Goal: Find specific page/section: Find specific page/section

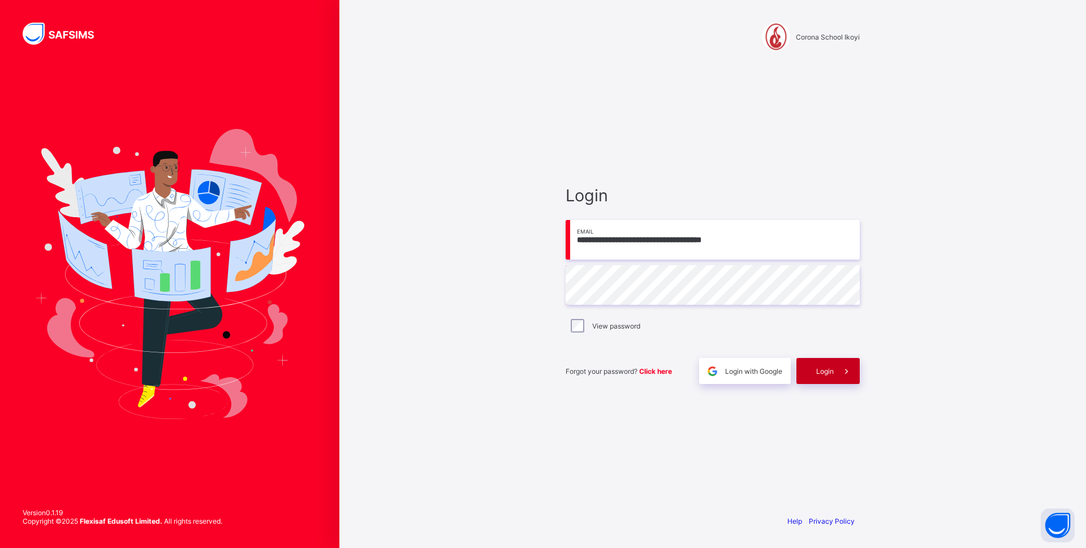
click at [818, 371] on span "Login" at bounding box center [825, 371] width 18 height 8
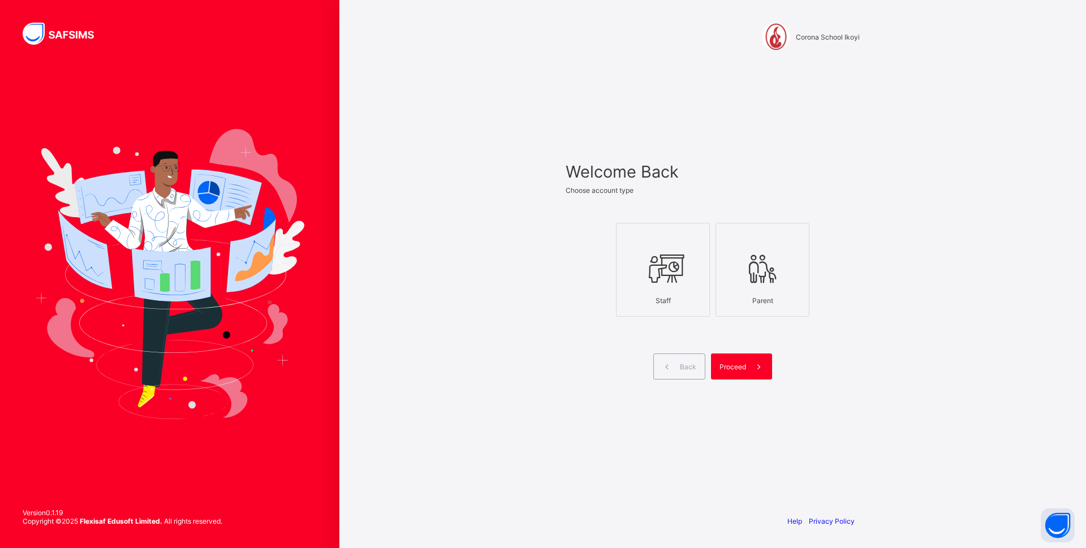
click at [664, 298] on div "Staff" at bounding box center [662, 301] width 81 height 20
click at [736, 367] on span "Proceed" at bounding box center [733, 367] width 27 height 8
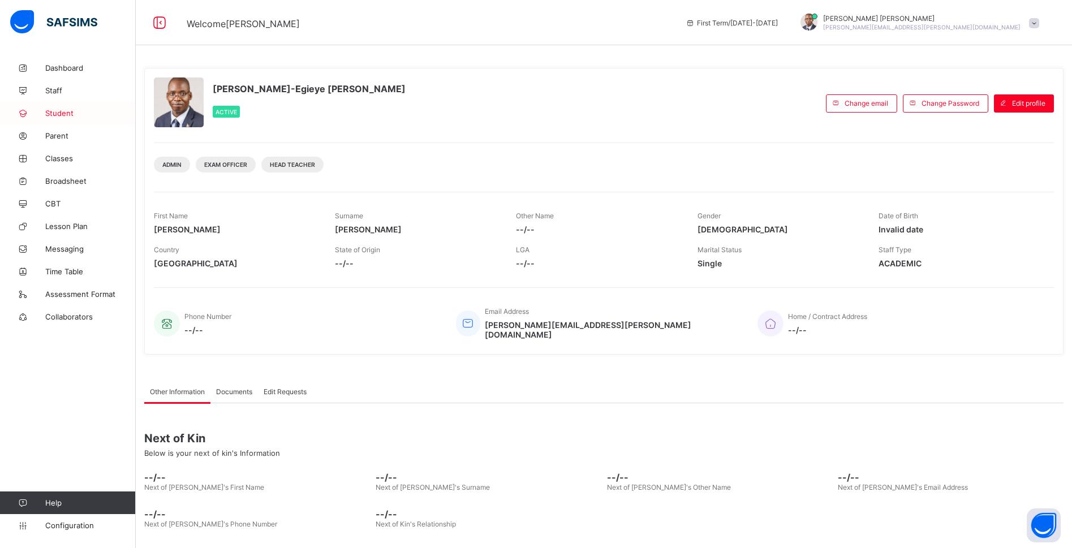
click at [57, 111] on span "Student" at bounding box center [90, 113] width 91 height 9
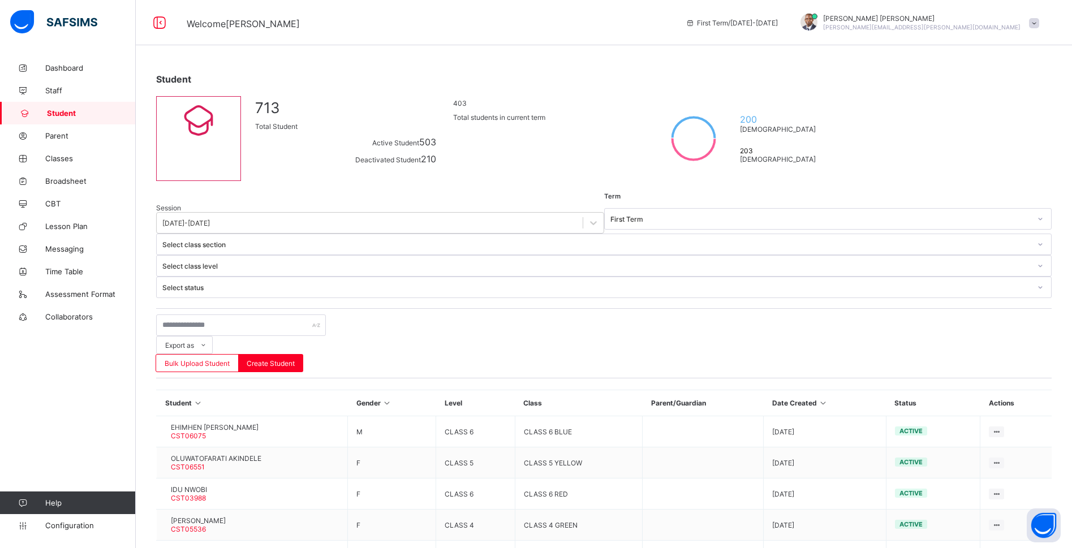
click at [828, 399] on icon at bounding box center [824, 403] width 10 height 8
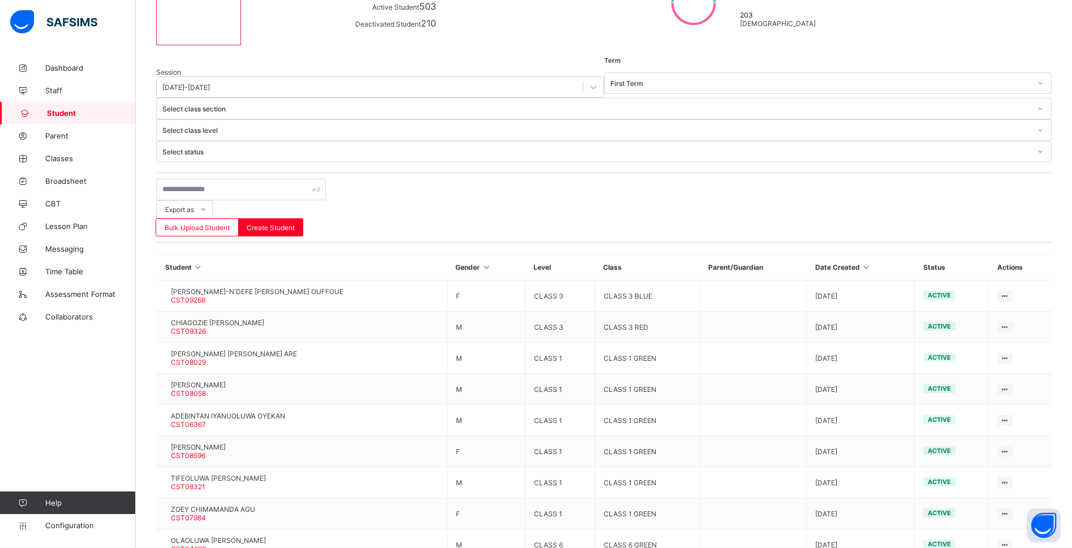
scroll to position [145, 0]
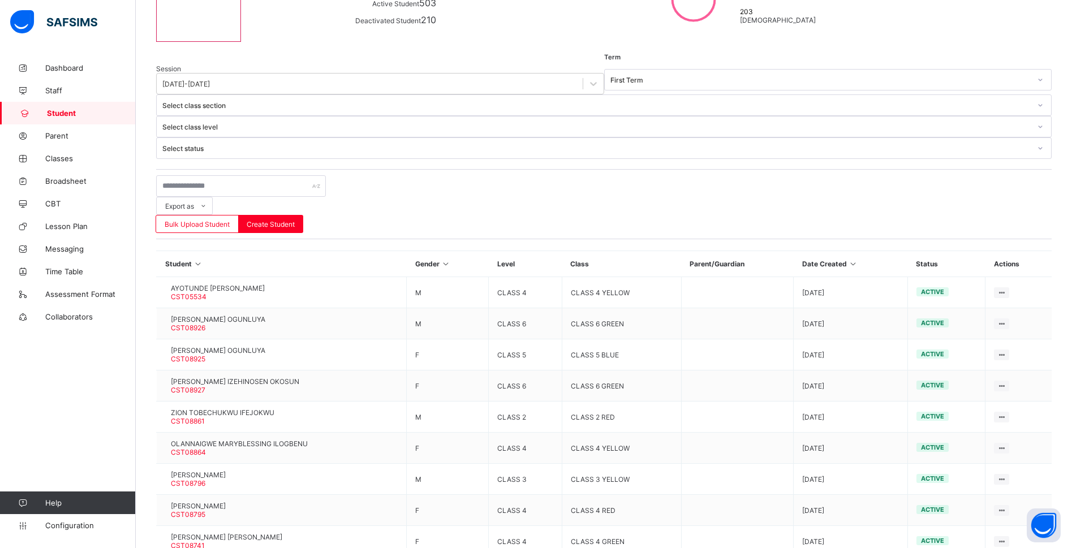
scroll to position [169, 0]
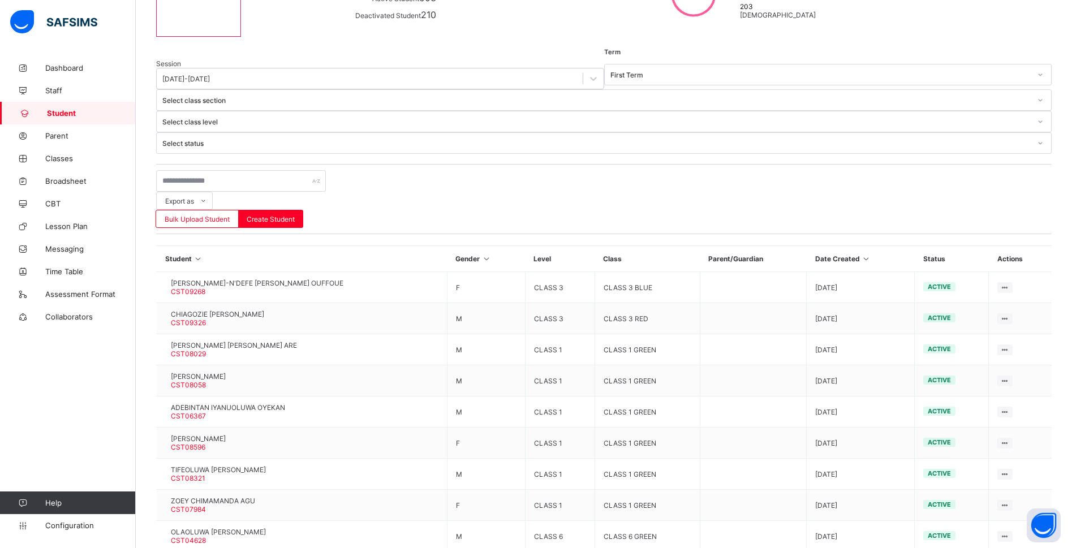
scroll to position [145, 0]
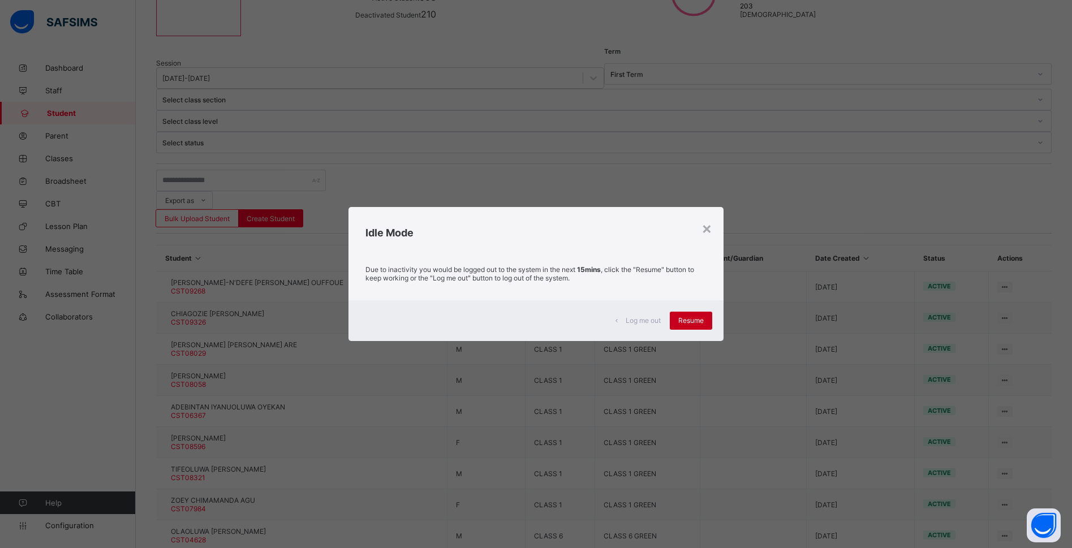
click at [696, 319] on span "Resume" at bounding box center [690, 320] width 25 height 8
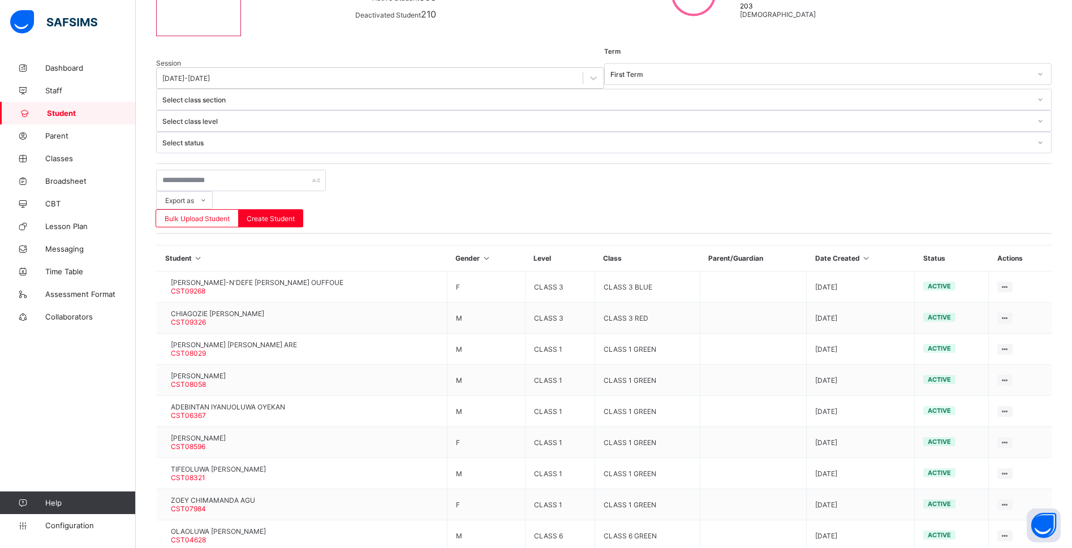
click at [675, 170] on div "Export as Pdf Report Excel Report Excel Report (LMS) Bulk Upload Student Create…" at bounding box center [604, 199] width 896 height 58
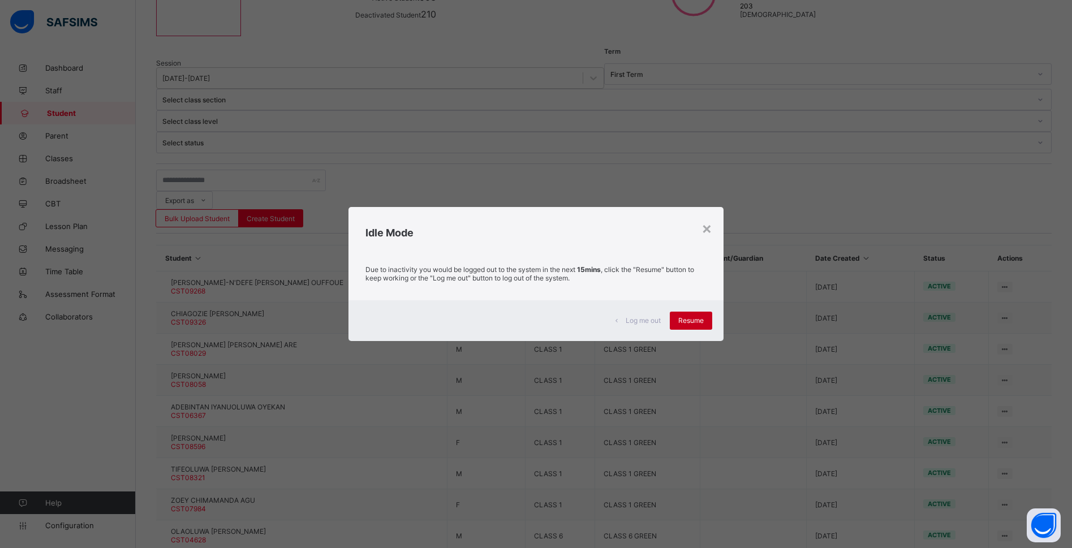
click at [707, 316] on div "Resume" at bounding box center [691, 321] width 42 height 18
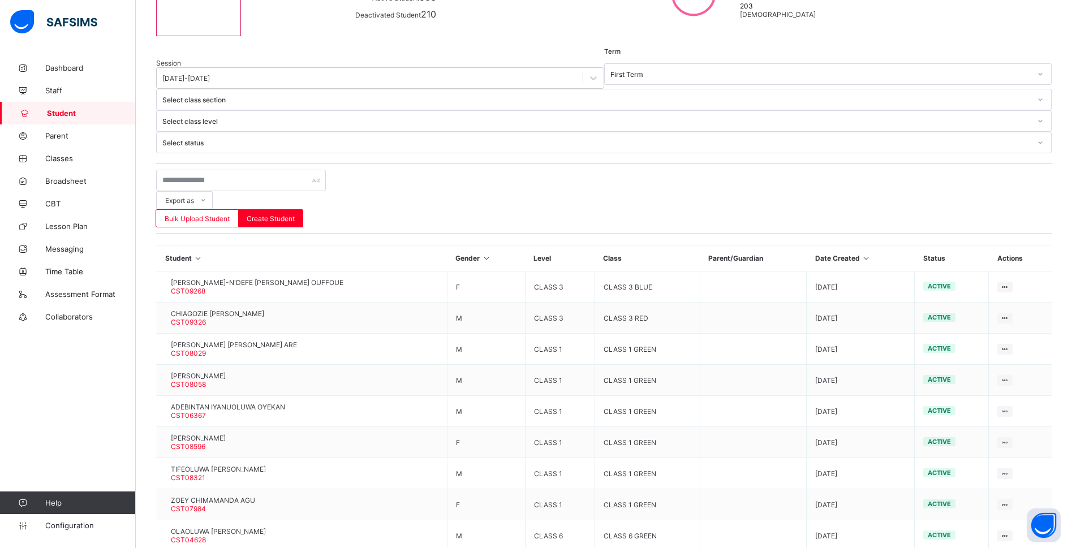
click at [668, 153] on div at bounding box center [604, 153] width 896 height 0
click at [627, 153] on div at bounding box center [604, 153] width 896 height 0
click at [687, 153] on div at bounding box center [604, 153] width 896 height 0
click at [655, 53] on div "Student 713 Total Student Active Student 503 Deactivated Student 210 403 Total …" at bounding box center [604, 281] width 936 height 739
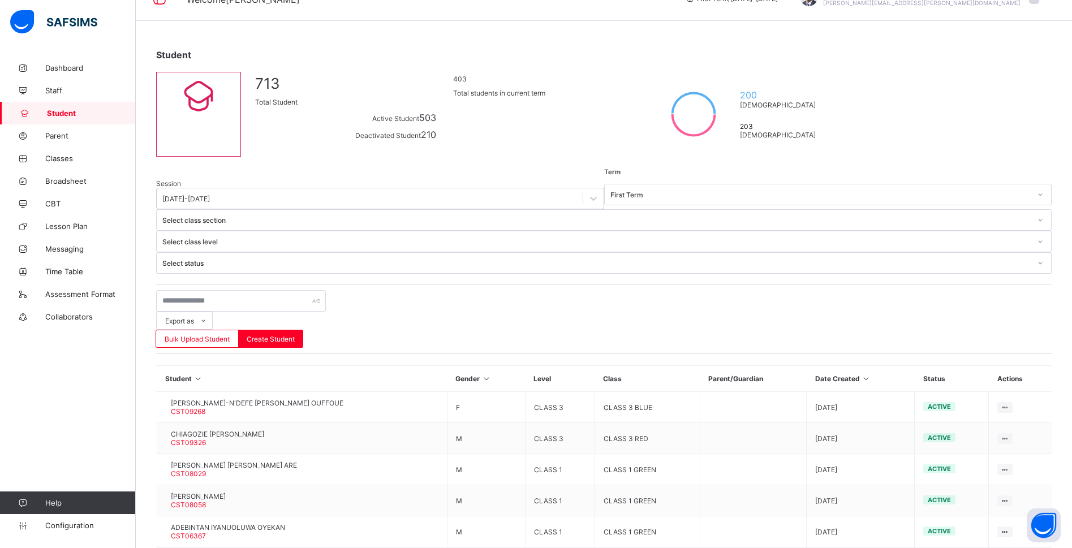
scroll to position [0, 0]
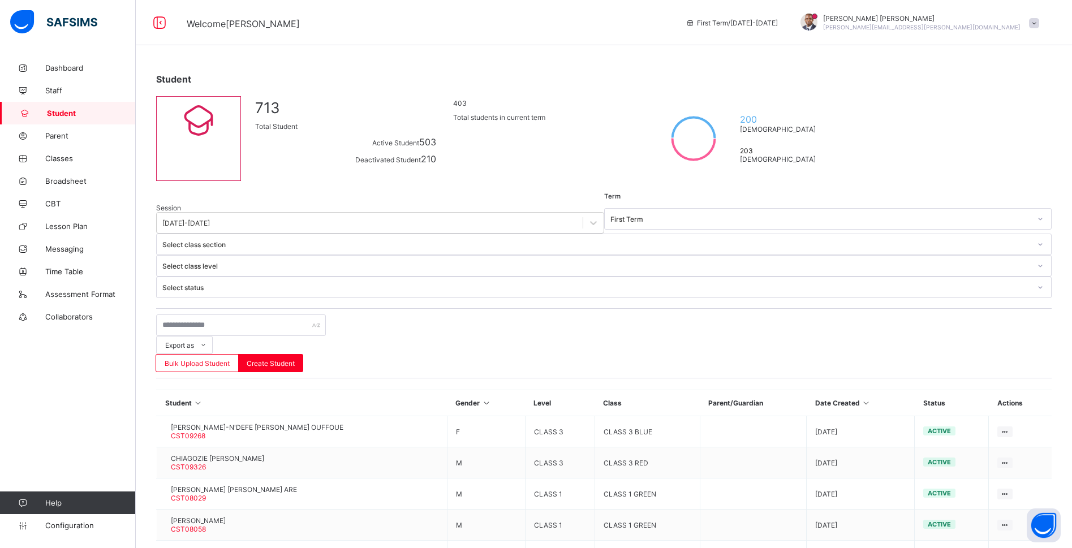
click at [333, 32] on div "Welcome [PERSON_NAME] First Term / [DATE]-[DATE] [PERSON_NAME] Michael [EMAIL_A…" at bounding box center [536, 22] width 1072 height 45
